Goal: Navigation & Orientation: Find specific page/section

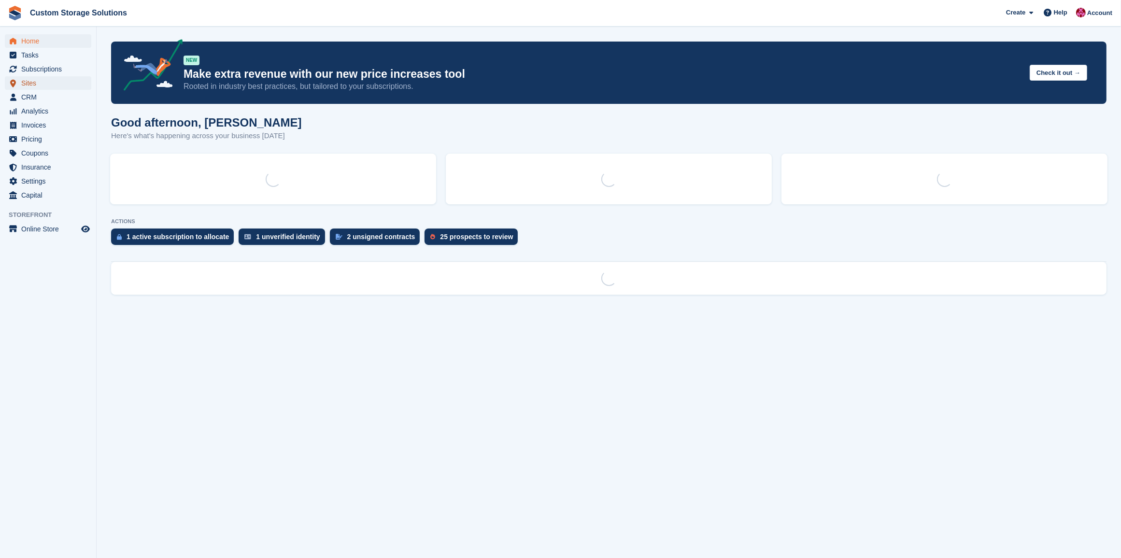
click at [34, 78] on span "Sites" at bounding box center [50, 83] width 58 height 14
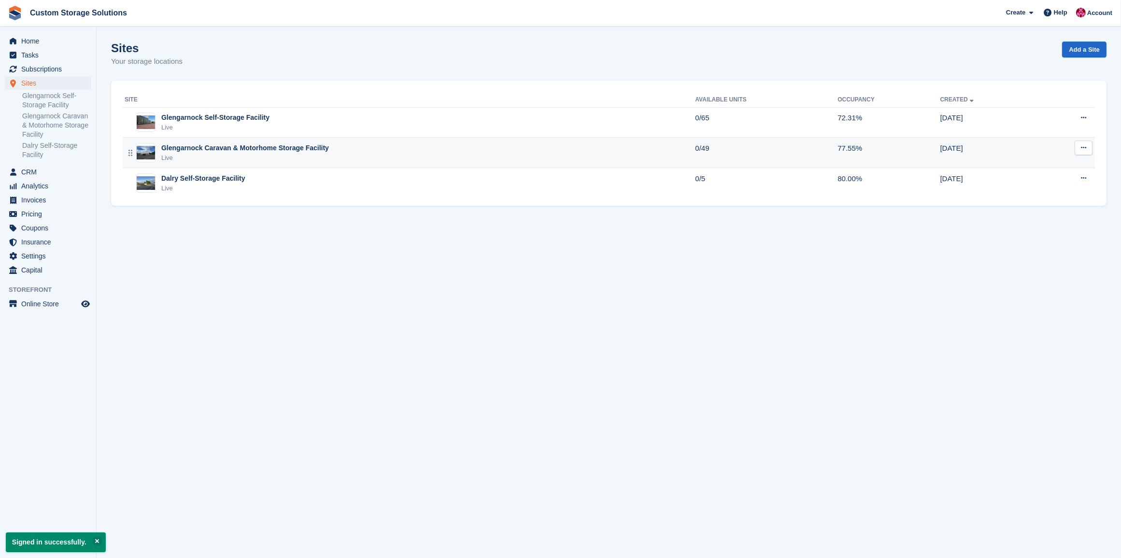
click at [377, 157] on div "Glengarnock Caravan & Motorhome Storage Facility Live" at bounding box center [410, 153] width 571 height 20
